Goal: Use online tool/utility: Utilize a website feature to perform a specific function

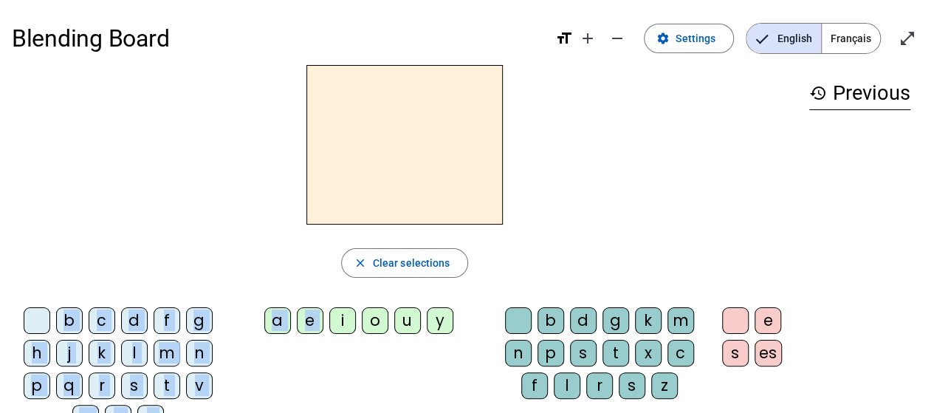
drag, startPoint x: 342, startPoint y: 322, endPoint x: 355, endPoint y: 168, distance: 154.1
click at [355, 168] on div "close Clear selections b c d f g h j k l m n p q r s t v w y z a e i o u y b d …" at bounding box center [405, 254] width 786 height 378
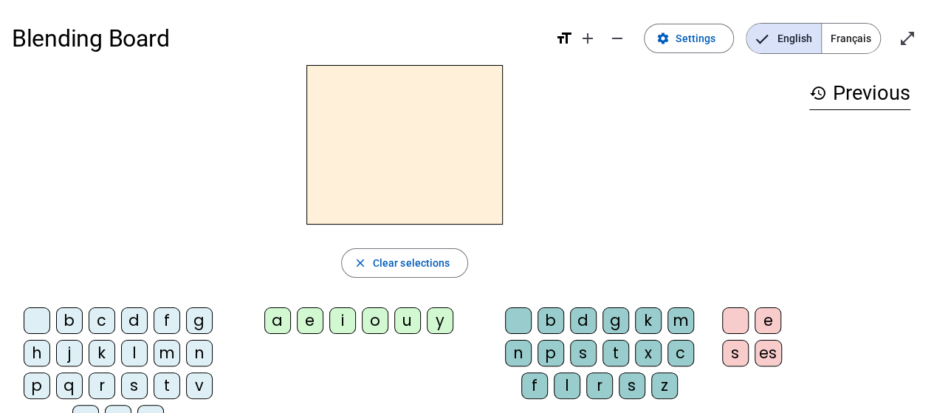
click at [346, 326] on div "i" at bounding box center [342, 320] width 27 height 27
click at [544, 323] on div "b" at bounding box center [551, 320] width 27 height 27
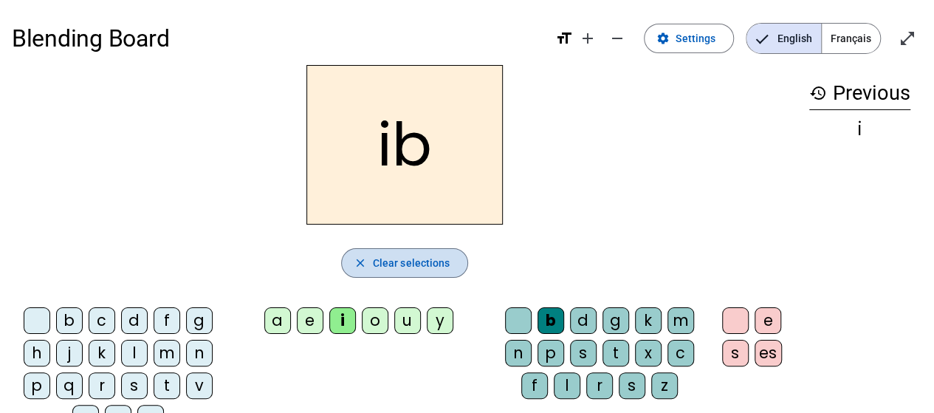
click at [431, 264] on span "Clear selections" at bounding box center [412, 263] width 78 height 18
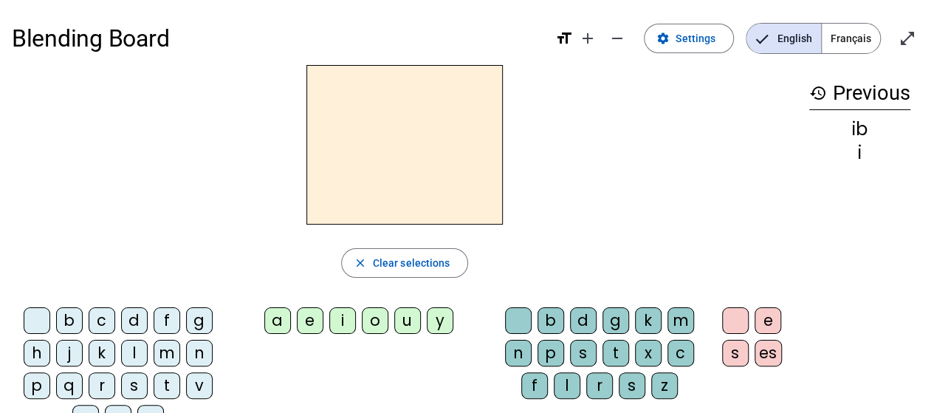
click at [815, 92] on mat-icon "history" at bounding box center [819, 93] width 18 height 18
click at [601, 32] on span "Increase font size" at bounding box center [587, 38] width 35 height 35
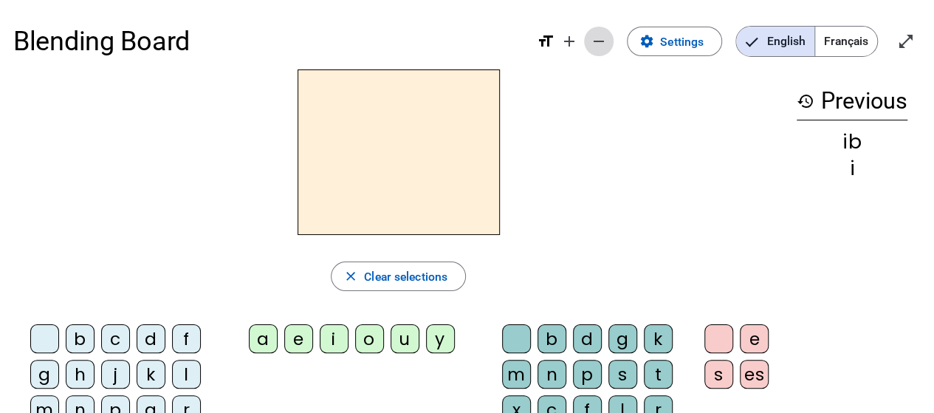
click at [609, 36] on span "Decrease font size" at bounding box center [598, 41] width 35 height 35
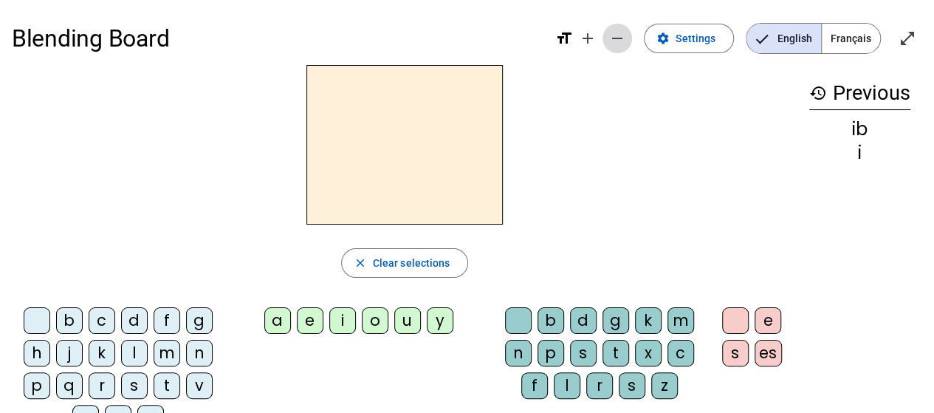
click at [609, 36] on span "Decrease font size" at bounding box center [617, 38] width 35 height 35
